Goal: Check status: Check status

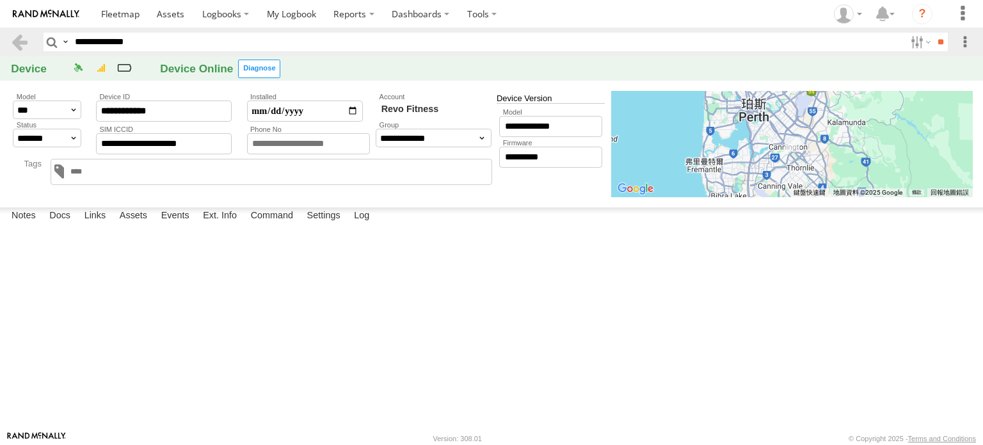
drag, startPoint x: 148, startPoint y: 44, endPoint x: 4, endPoint y: 44, distance: 144.0
click at [4, 44] on header "**********" at bounding box center [491, 42] width 983 height 29
paste input "text"
type input "**********"
click at [933, 33] on input "**" at bounding box center [940, 42] width 15 height 19
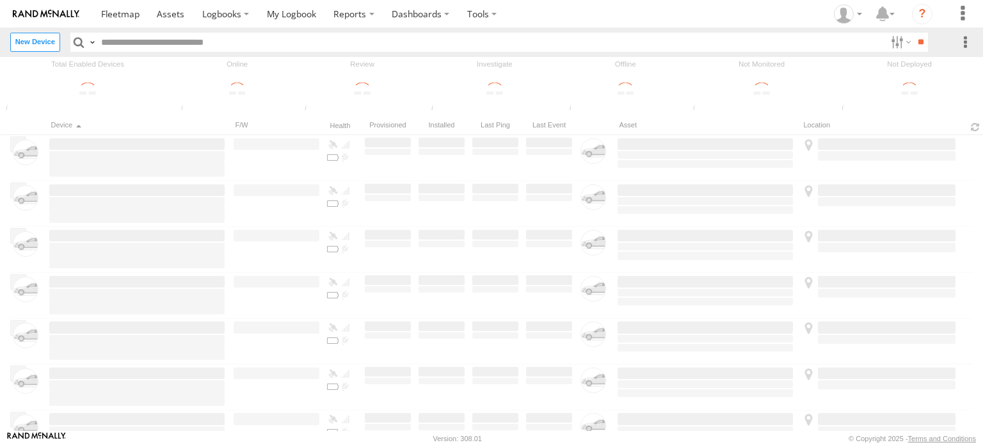
type input "**********"
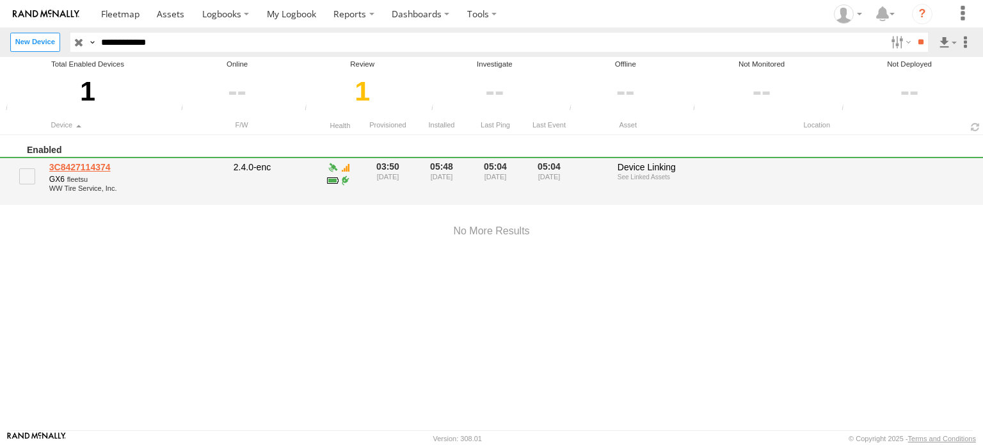
click at [92, 166] on link "3C8427114374" at bounding box center [136, 167] width 175 height 12
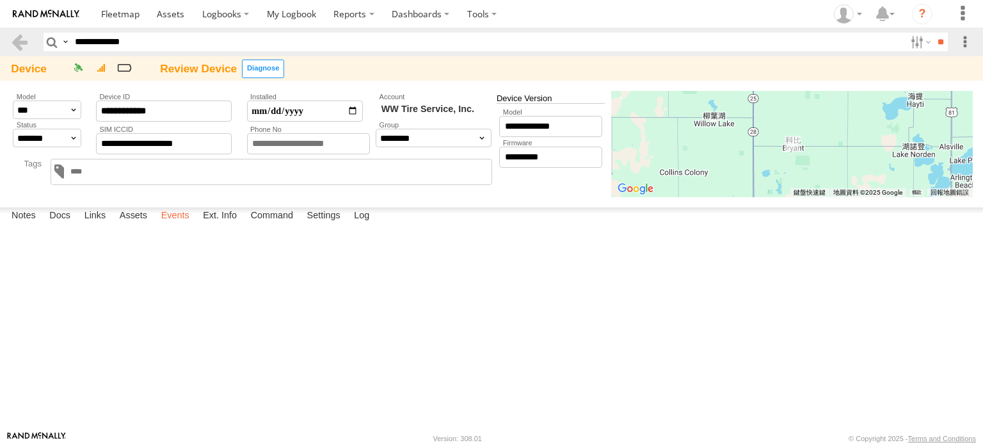
click at [172, 225] on label "Events" at bounding box center [175, 216] width 41 height 18
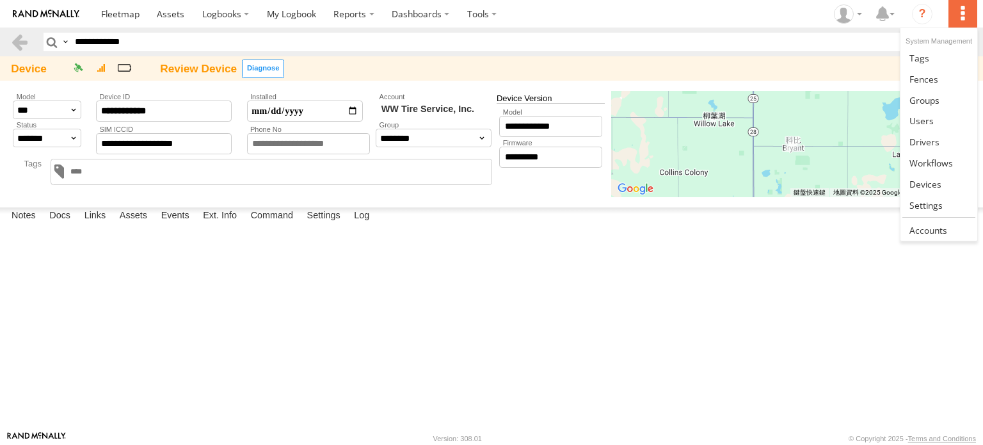
click at [971, 19] on label at bounding box center [962, 14] width 28 height 28
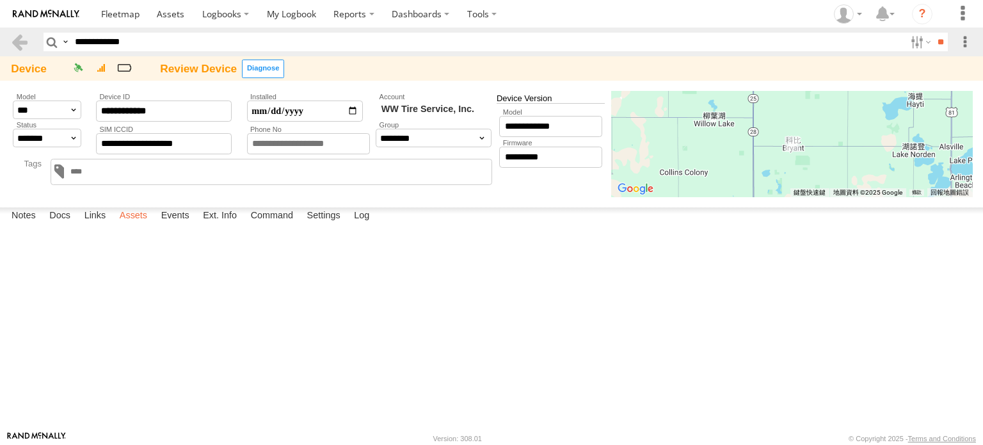
click at [133, 225] on label "Assets" at bounding box center [133, 216] width 40 height 18
click at [0, 0] on link "#137" at bounding box center [0, 0] width 0 height 0
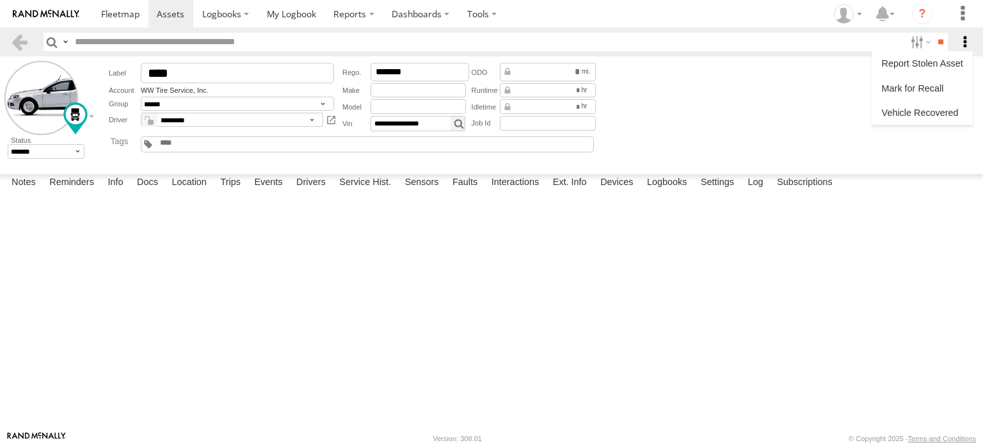
click at [962, 43] on label at bounding box center [965, 42] width 15 height 19
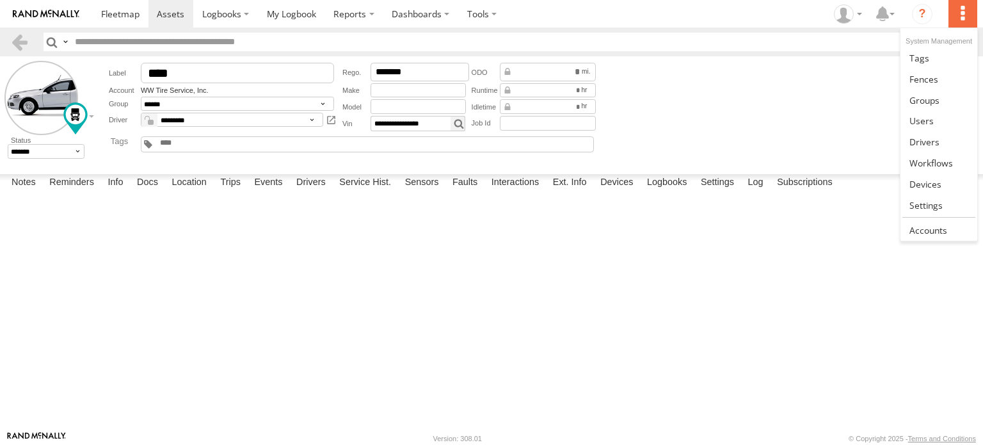
click at [962, 14] on label at bounding box center [962, 14] width 28 height 28
click at [763, 10] on section "Dashboards" at bounding box center [536, 14] width 888 height 28
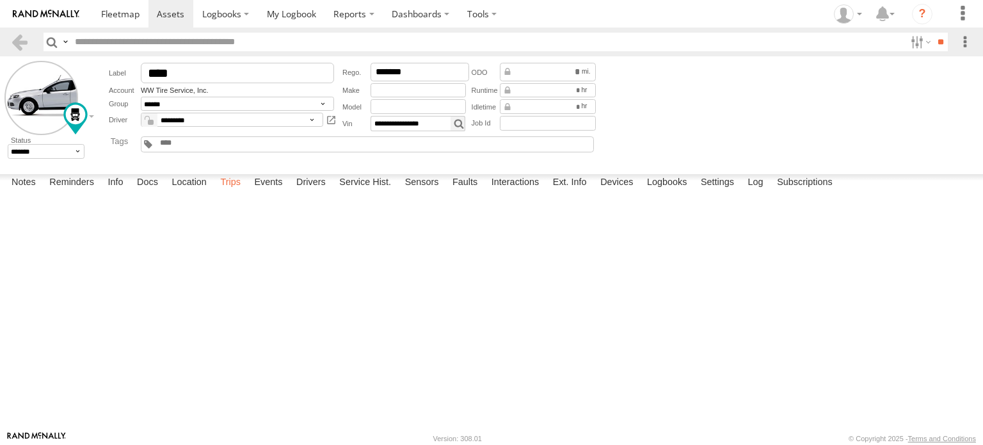
click at [236, 192] on label "Trips" at bounding box center [230, 183] width 33 height 18
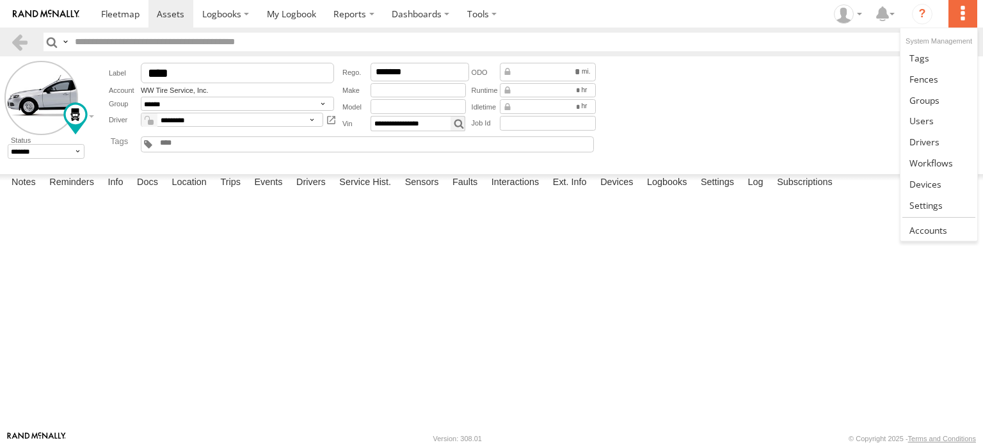
click at [966, 15] on label at bounding box center [962, 14] width 28 height 28
click at [671, 17] on section "Dashboards" at bounding box center [536, 14] width 888 height 28
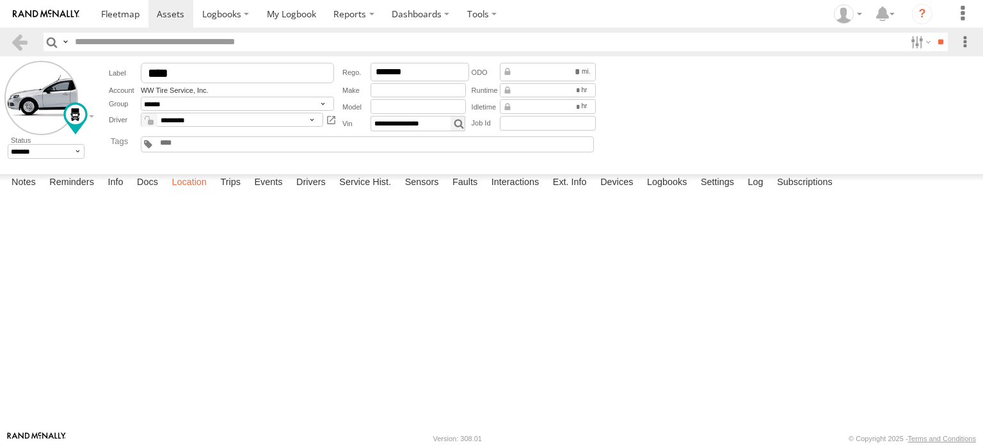
click at [178, 192] on label "Location" at bounding box center [189, 183] width 48 height 18
click at [967, 46] on label at bounding box center [965, 42] width 15 height 19
click at [908, 42] on label at bounding box center [920, 42] width 28 height 19
click at [693, 12] on section "Dashboards" at bounding box center [536, 14] width 888 height 28
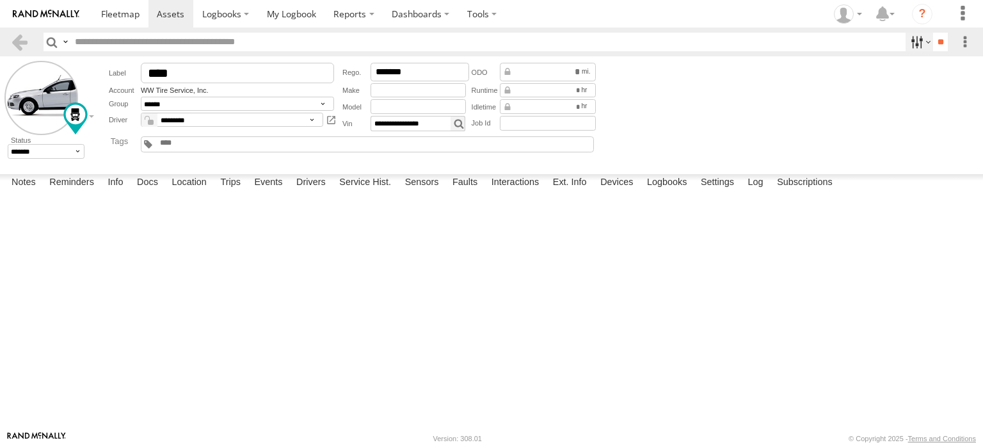
click at [918, 41] on label at bounding box center [920, 42] width 28 height 19
click at [230, 192] on label "Trips" at bounding box center [230, 183] width 33 height 18
click at [0, 0] on div "[PERSON_NAME]" at bounding box center [0, 0] width 0 height 0
click at [0, 0] on label "×" at bounding box center [0, 0] width 0 height 0
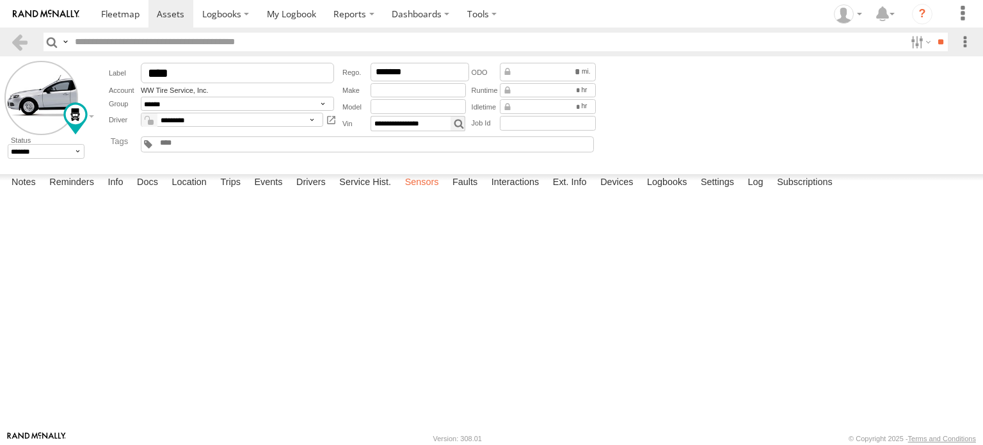
click at [420, 192] on label "Sensors" at bounding box center [422, 183] width 47 height 18
click at [0, 0] on label "Last Trip Start" at bounding box center [0, 0] width 0 height 0
click at [0, 0] on span at bounding box center [0, 0] width 0 height 0
click at [12, 348] on body at bounding box center [491, 222] width 983 height 445
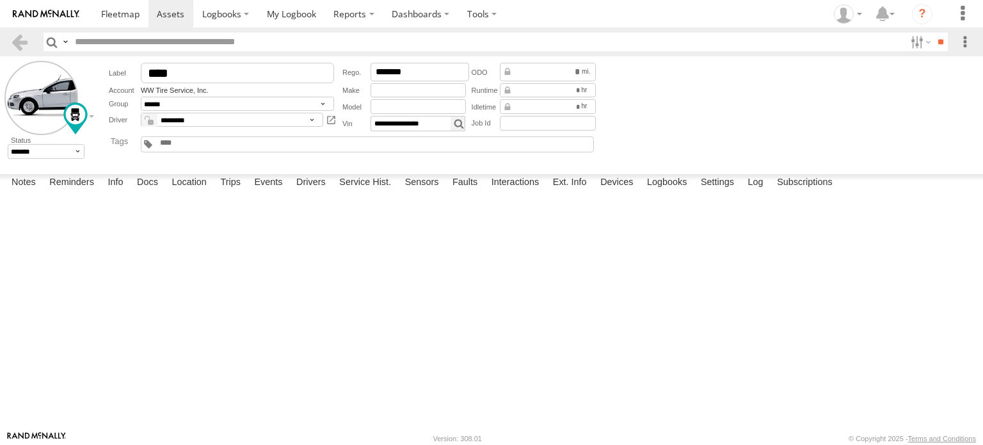
click at [0, 0] on label "×" at bounding box center [0, 0] width 0 height 0
click at [914, 44] on label at bounding box center [920, 42] width 28 height 19
click at [906, 42] on label at bounding box center [920, 42] width 28 height 19
click at [925, 40] on label at bounding box center [920, 42] width 28 height 19
click at [919, 40] on label at bounding box center [920, 42] width 28 height 19
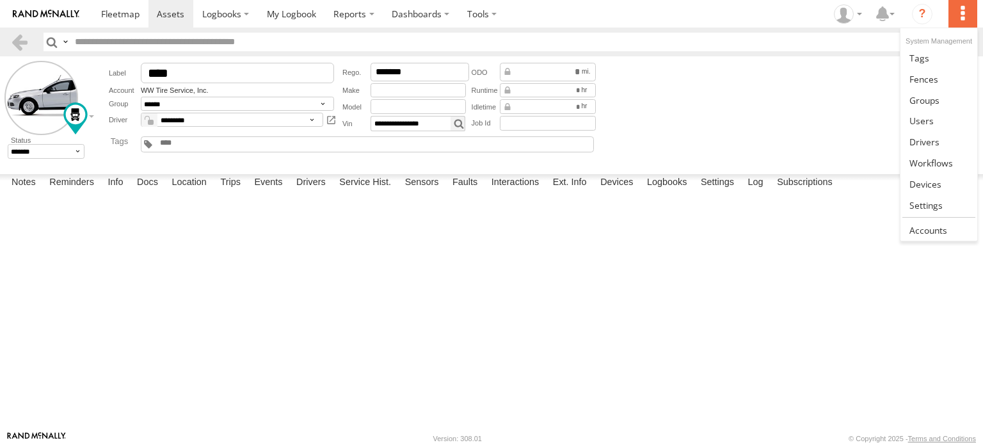
click at [967, 12] on label at bounding box center [962, 14] width 28 height 28
click at [718, 15] on section "Dashboards" at bounding box center [536, 14] width 888 height 28
click at [0, 0] on link at bounding box center [0, 0] width 0 height 0
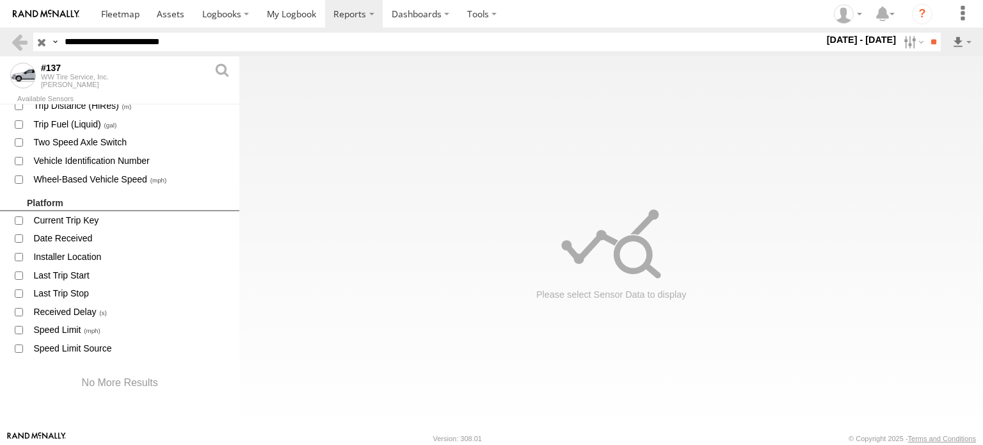
scroll to position [1853, 0]
click at [25, 312] on span at bounding box center [18, 312] width 17 height 16
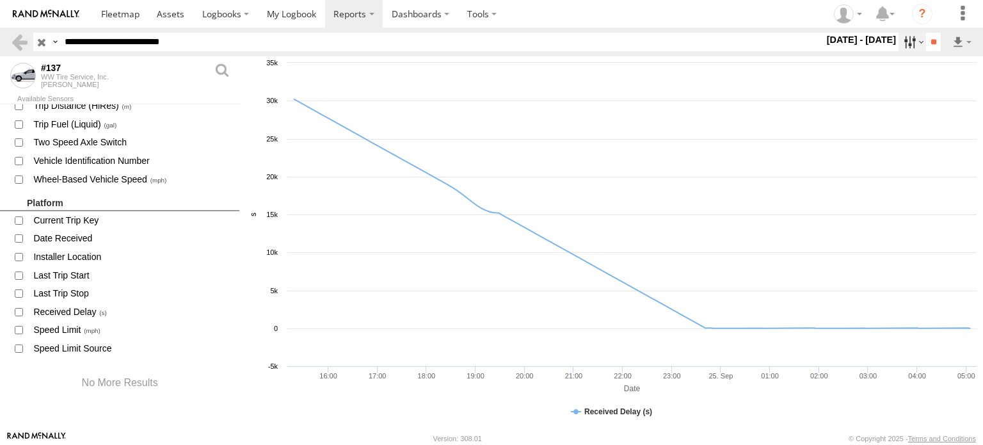
click at [898, 42] on label at bounding box center [912, 42] width 28 height 19
click at [0, 0] on label at bounding box center [0, 0] width 0 height 0
click at [927, 42] on input "**" at bounding box center [933, 42] width 15 height 19
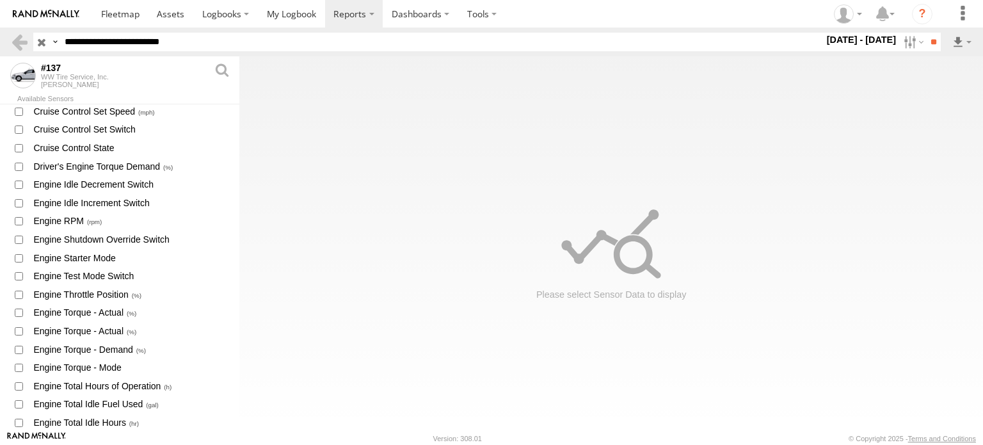
scroll to position [1853, 0]
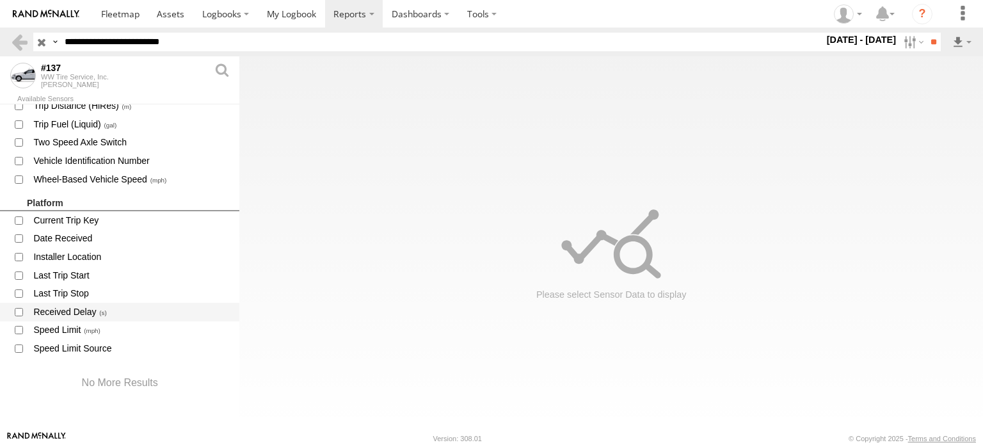
click at [72, 312] on span "Received Delay" at bounding box center [131, 312] width 198 height 16
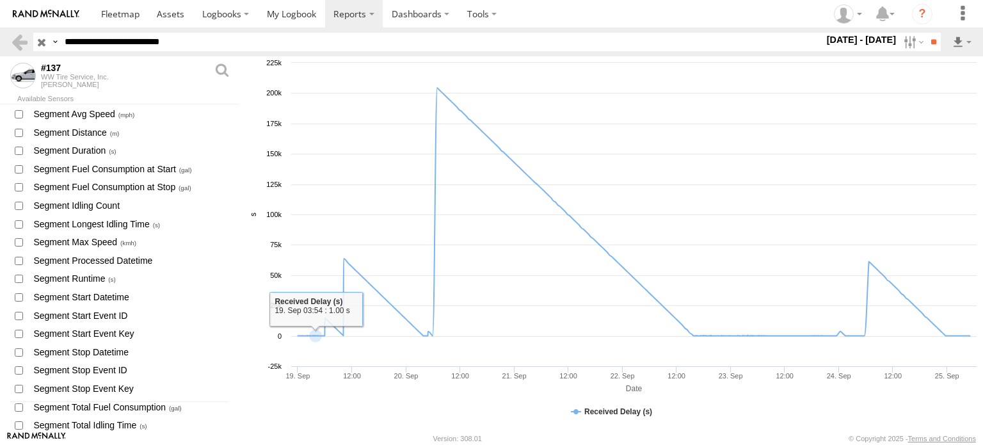
scroll to position [0, 0]
